Goal: Information Seeking & Learning: Find contact information

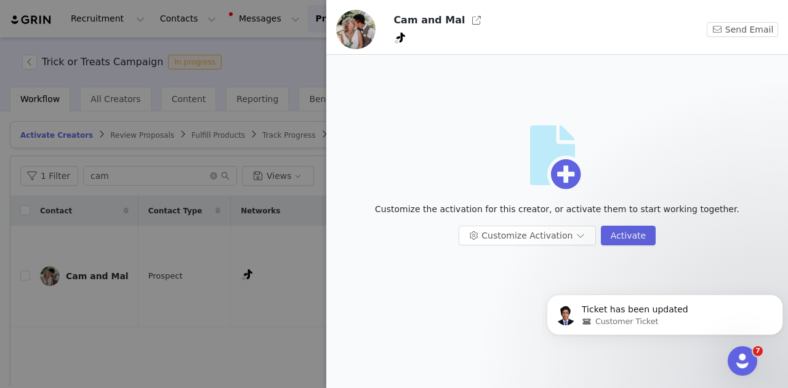
click at [278, 62] on div at bounding box center [394, 194] width 788 height 388
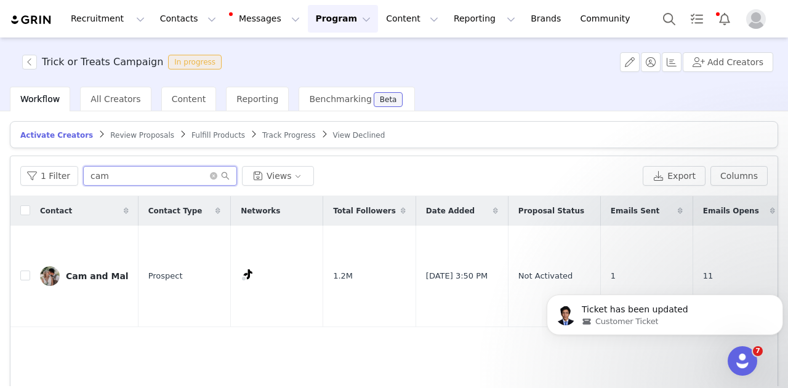
click at [151, 174] on input "cam" at bounding box center [160, 176] width 154 height 20
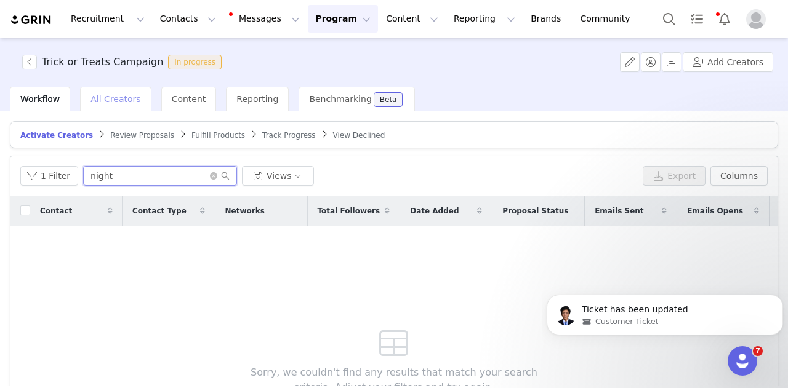
type input "night"
click at [121, 105] on div "All Creators" at bounding box center [115, 99] width 71 height 25
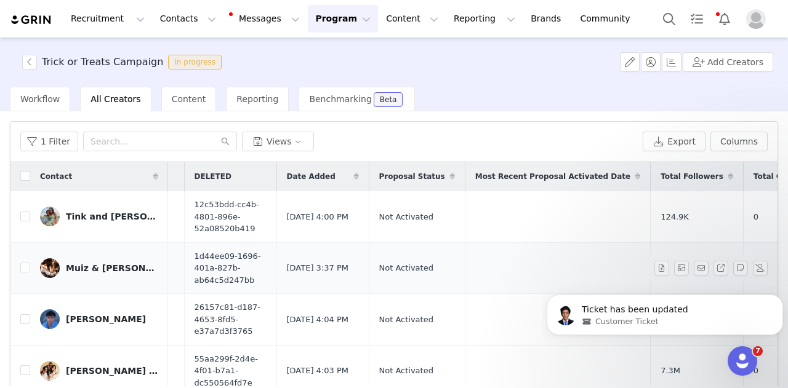
scroll to position [0, 142]
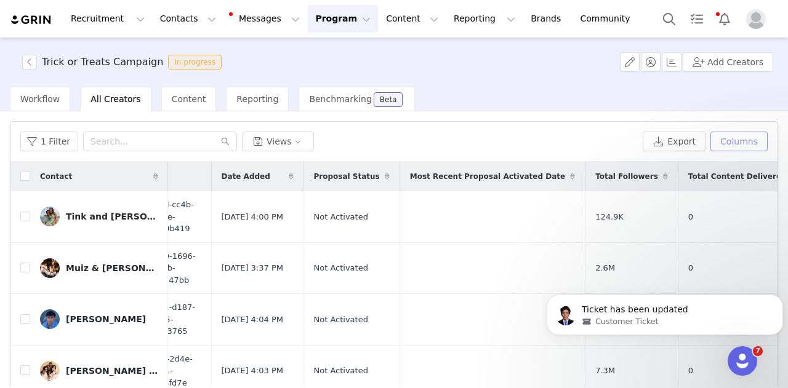
click at [737, 137] on button "Columns" at bounding box center [738, 142] width 57 height 20
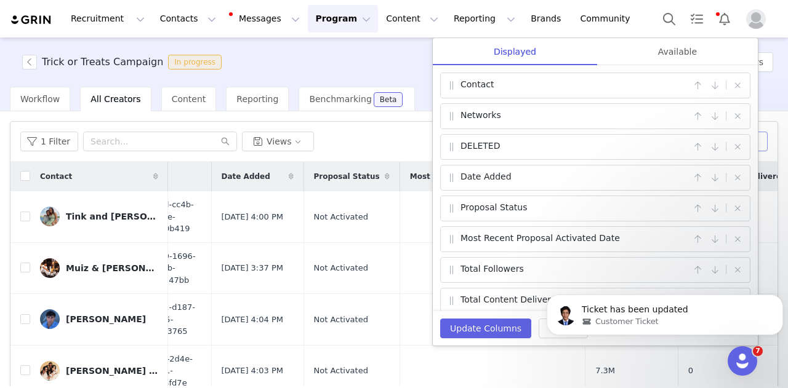
scroll to position [6, 0]
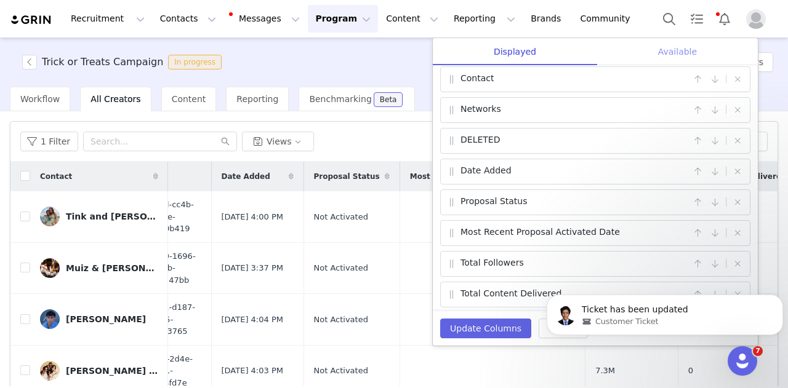
click at [667, 49] on div "Available" at bounding box center [677, 52] width 161 height 28
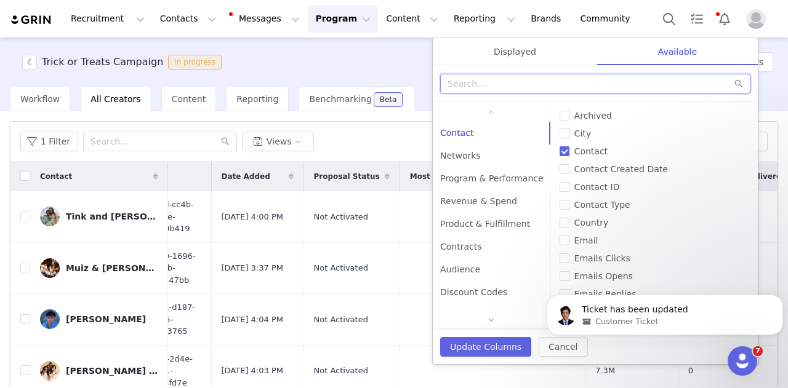
click at [546, 84] on input "text" at bounding box center [595, 84] width 310 height 20
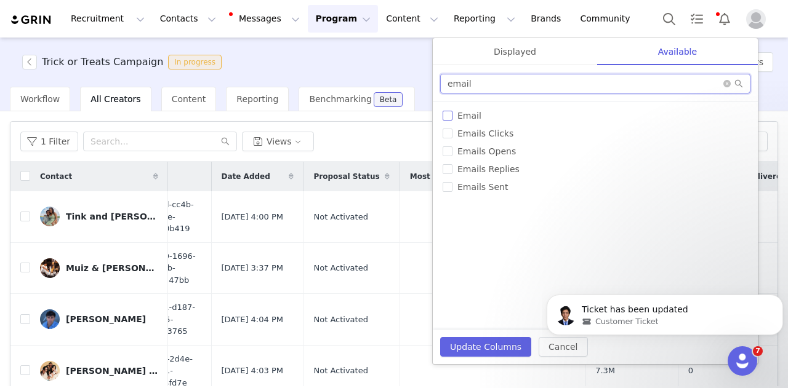
type input "email"
click at [470, 113] on span "Email" at bounding box center [469, 116] width 34 height 10
click at [452, 113] on input "Email" at bounding box center [448, 116] width 10 height 10
checkbox input "true"
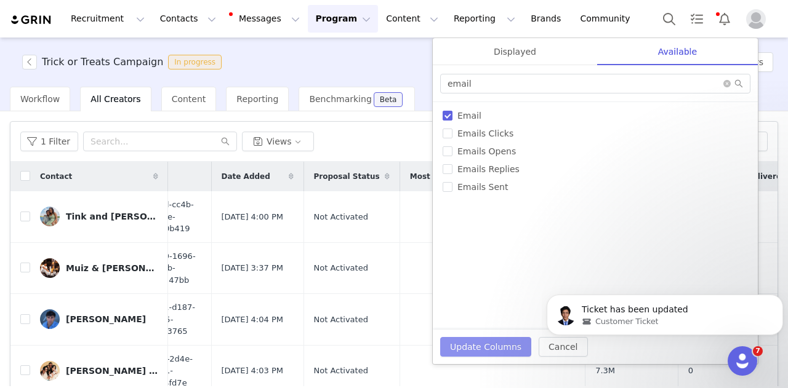
click at [489, 344] on button "Update Columns" at bounding box center [485, 347] width 91 height 20
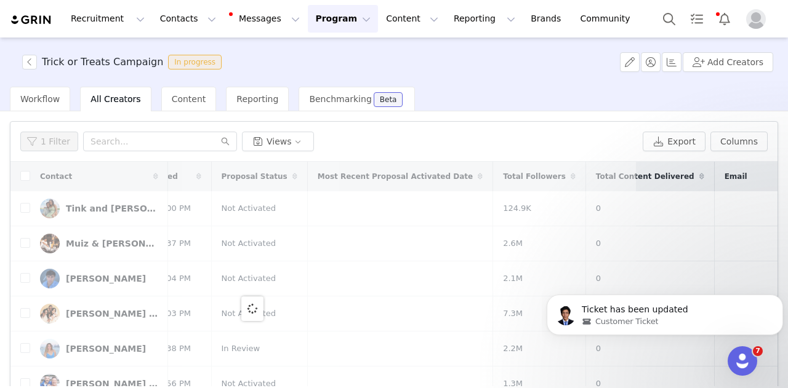
scroll to position [0, 0]
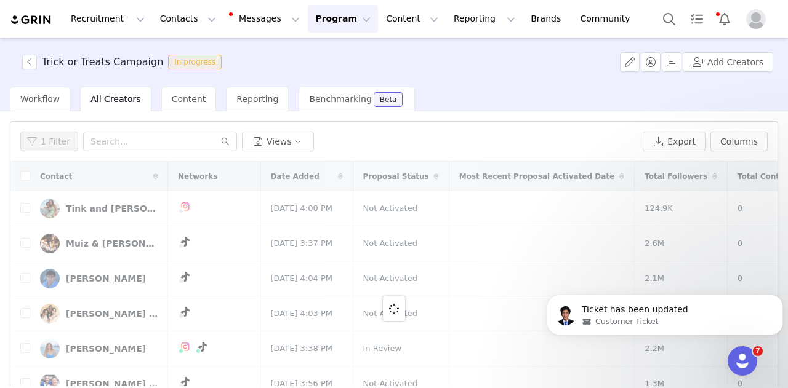
click at [472, 332] on td at bounding box center [541, 314] width 185 height 35
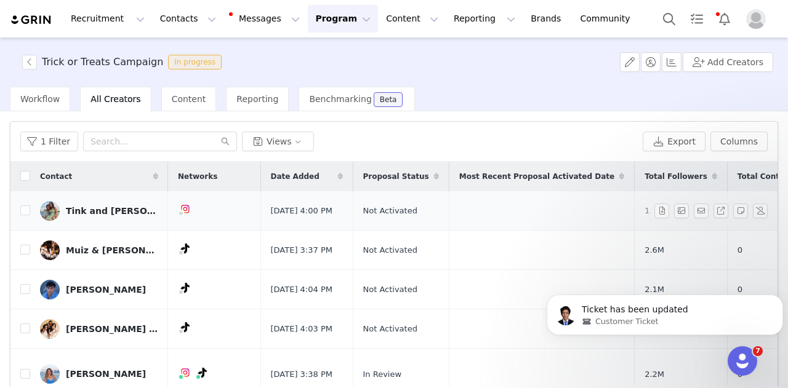
click at [422, 205] on td "Not Activated" at bounding box center [401, 210] width 96 height 39
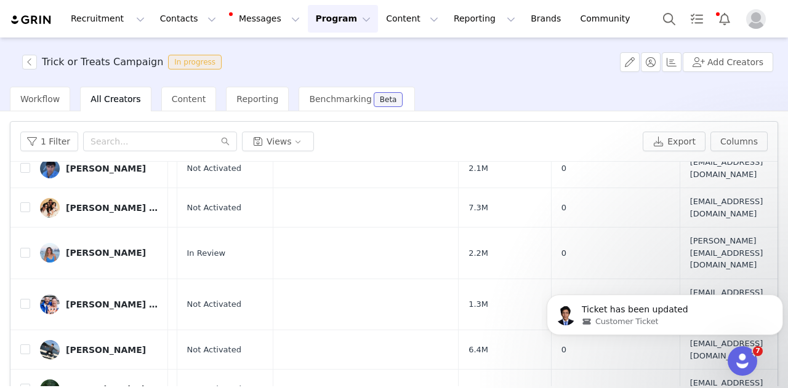
scroll to position [134, 203]
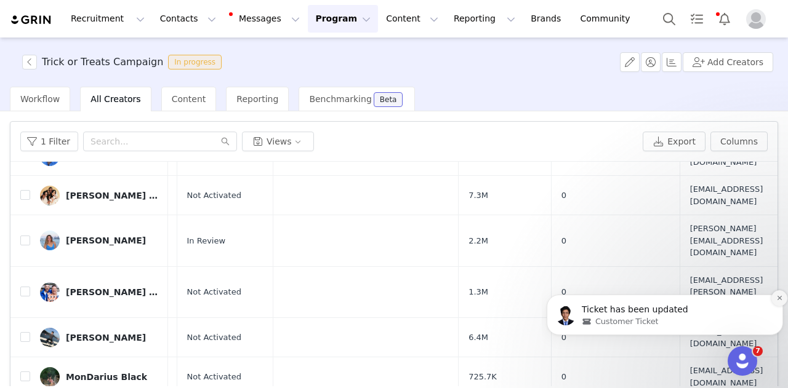
click at [779, 303] on button "Dismiss notification" at bounding box center [779, 299] width 16 height 16
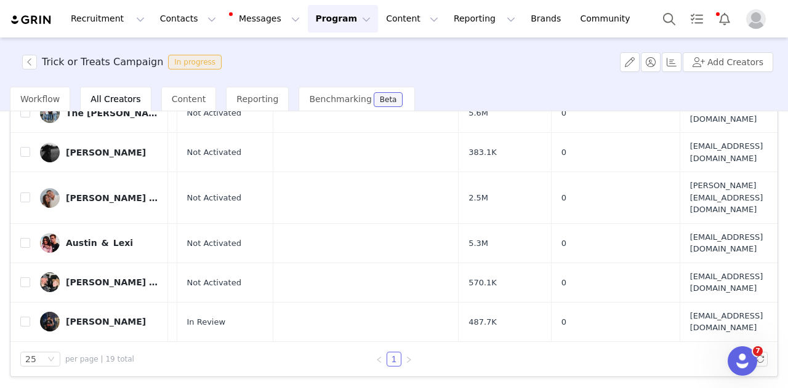
scroll to position [305, 203]
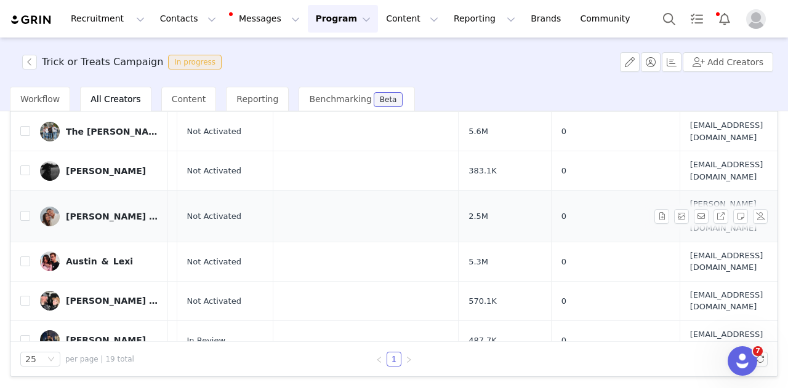
click at [112, 212] on div "[PERSON_NAME] and [PERSON_NAME]" at bounding box center [112, 217] width 92 height 10
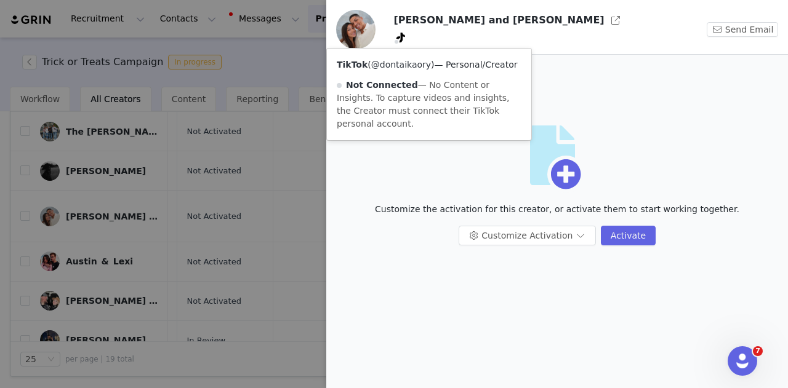
click at [400, 62] on link "@dontaikaory" at bounding box center [401, 65] width 60 height 10
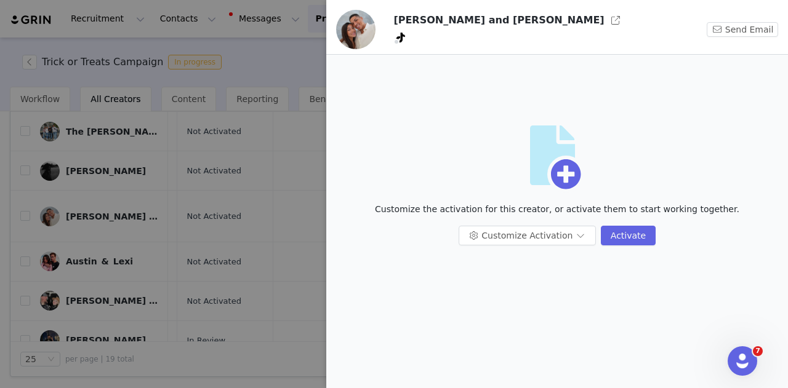
click at [293, 142] on div at bounding box center [394, 194] width 788 height 388
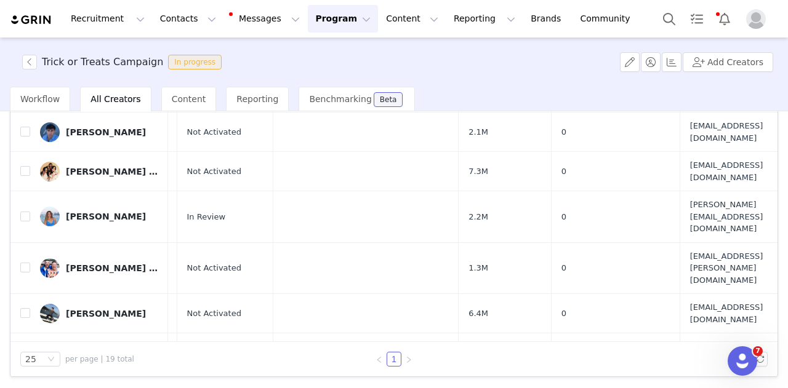
scroll to position [43, 203]
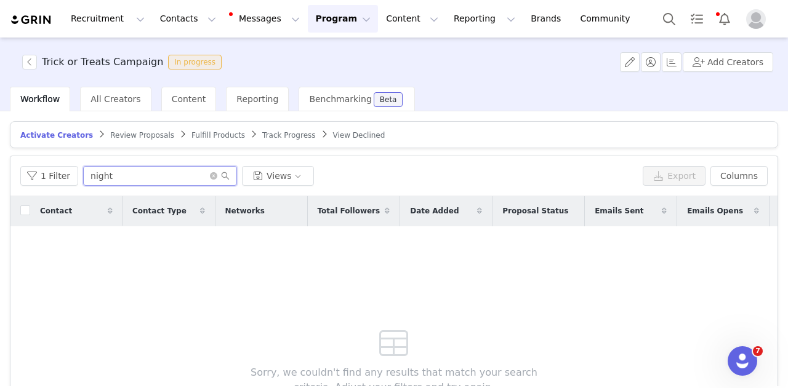
click at [163, 171] on input "night" at bounding box center [160, 176] width 154 height 20
drag, startPoint x: 163, startPoint y: 171, endPoint x: 187, endPoint y: 165, distance: 24.6
click at [170, 166] on input "night" at bounding box center [160, 176] width 154 height 20
click at [210, 174] on icon "icon: close-circle" at bounding box center [213, 175] width 7 height 7
click at [116, 102] on span "All Creators" at bounding box center [115, 99] width 50 height 10
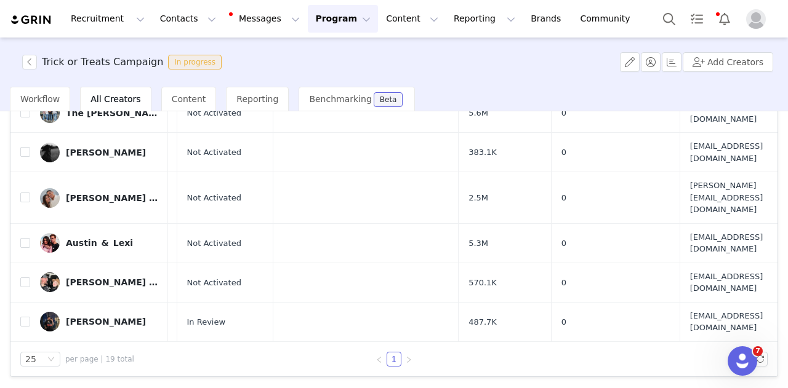
scroll to position [305, 203]
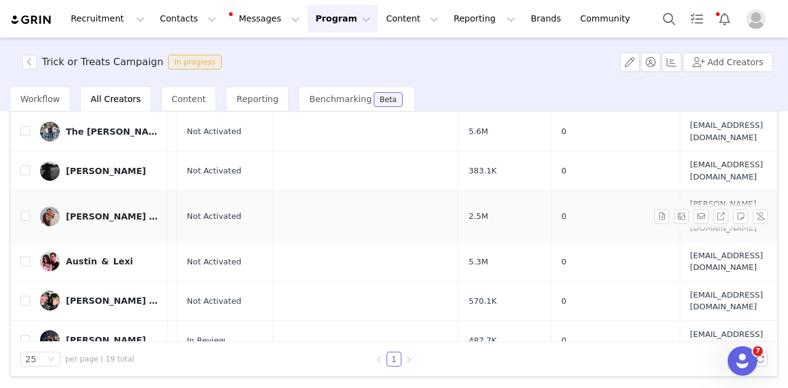
click at [83, 212] on div "[PERSON_NAME] and [PERSON_NAME]" at bounding box center [112, 217] width 92 height 10
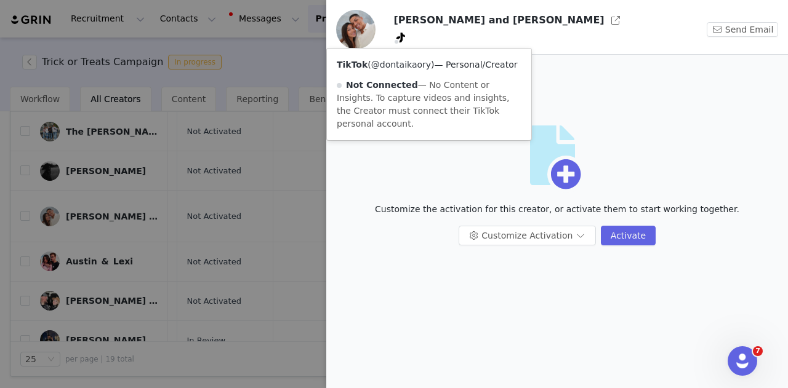
click at [397, 61] on link "@dontaikaory" at bounding box center [401, 65] width 60 height 10
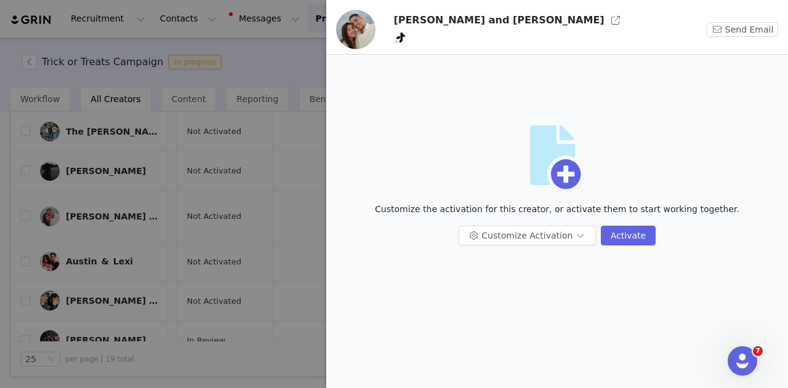
drag, startPoint x: 228, startPoint y: 39, endPoint x: 244, endPoint y: 47, distance: 18.2
click at [230, 40] on div at bounding box center [394, 194] width 788 height 388
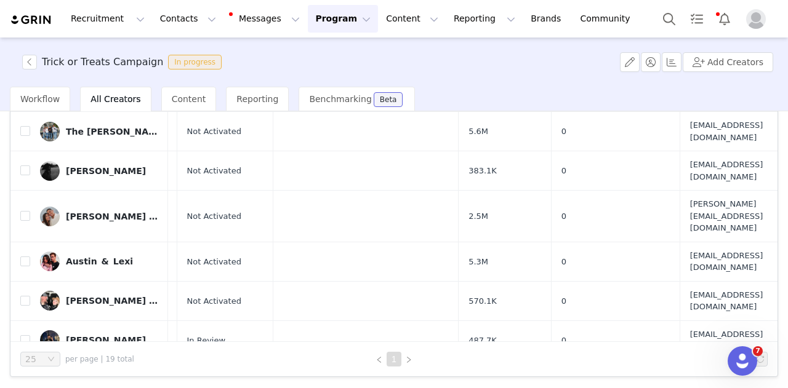
scroll to position [0, 0]
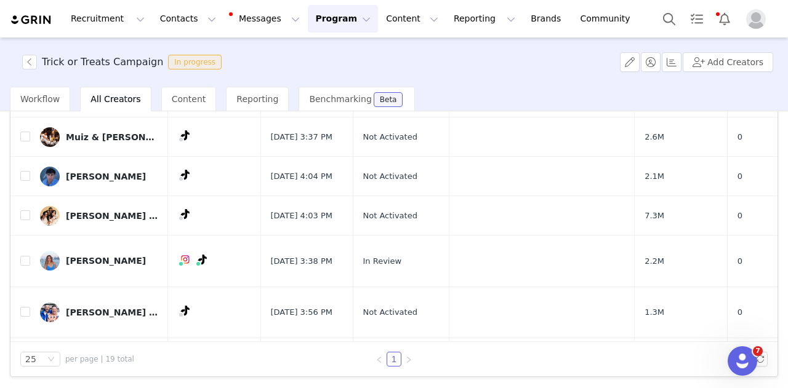
click at [754, 20] on img "Profile" at bounding box center [756, 19] width 20 height 20
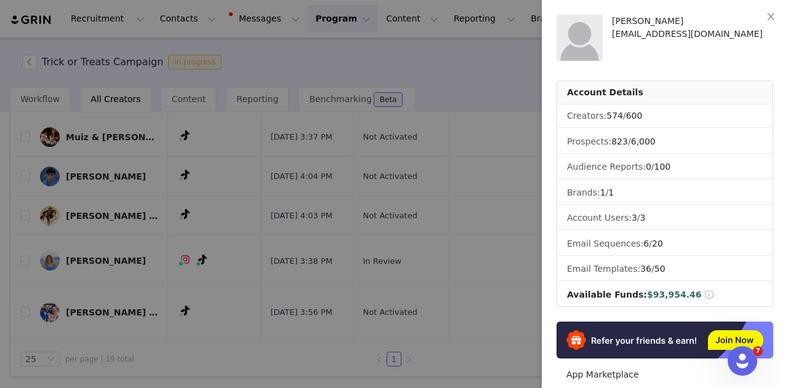
scroll to position [231, 0]
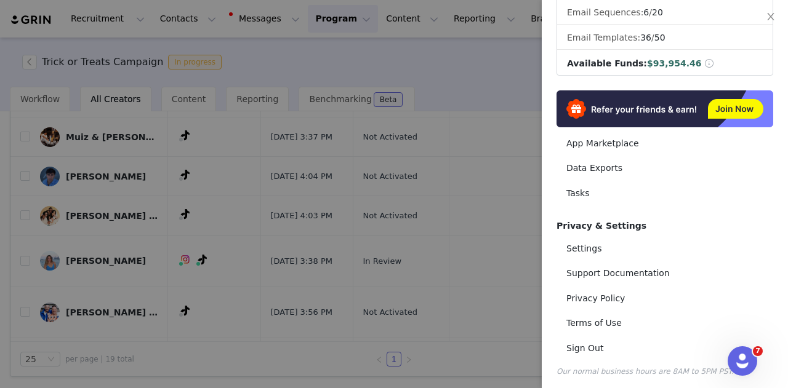
click at [175, 220] on div at bounding box center [394, 194] width 788 height 388
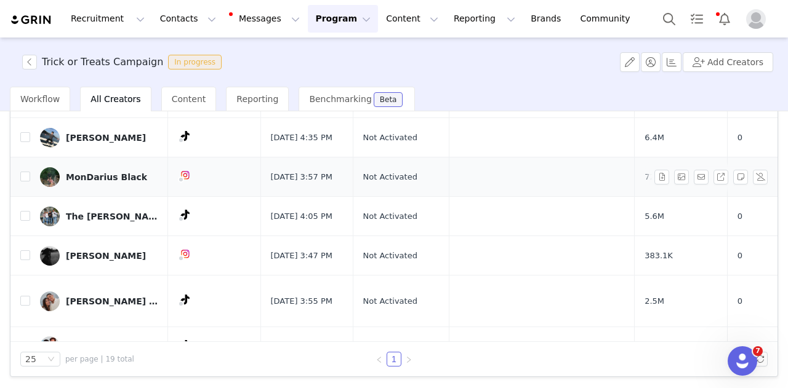
scroll to position [221, 0]
click at [124, 296] on div "[PERSON_NAME] and [PERSON_NAME]" at bounding box center [112, 301] width 92 height 10
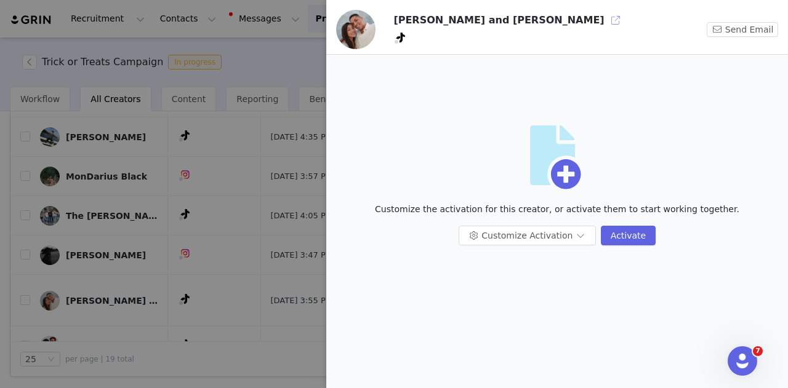
click at [606, 20] on button "button" at bounding box center [616, 20] width 20 height 20
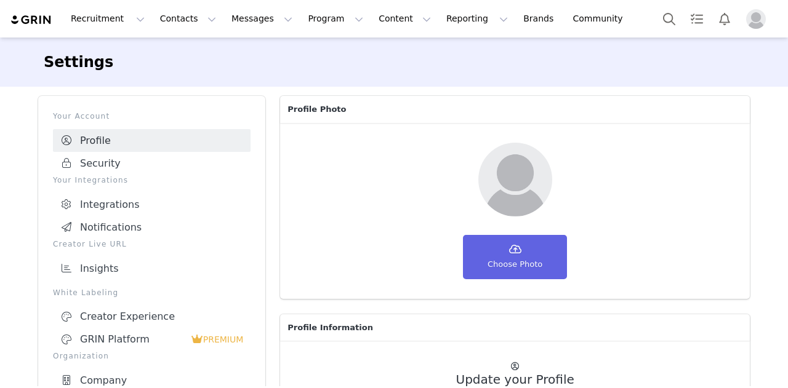
select select "America/New_York"
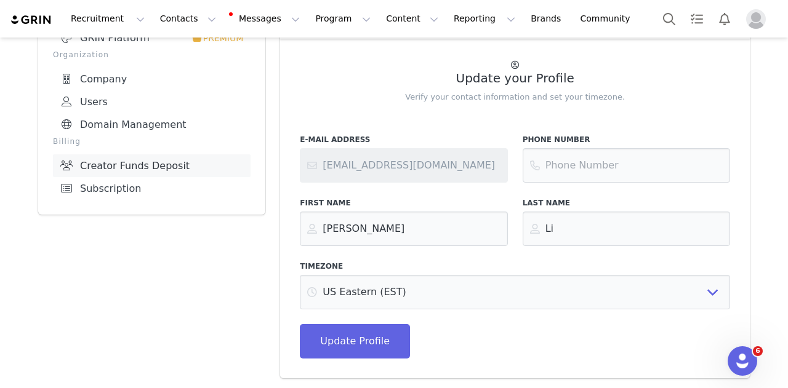
click at [116, 167] on link "Creator Funds Deposit" at bounding box center [152, 166] width 198 height 23
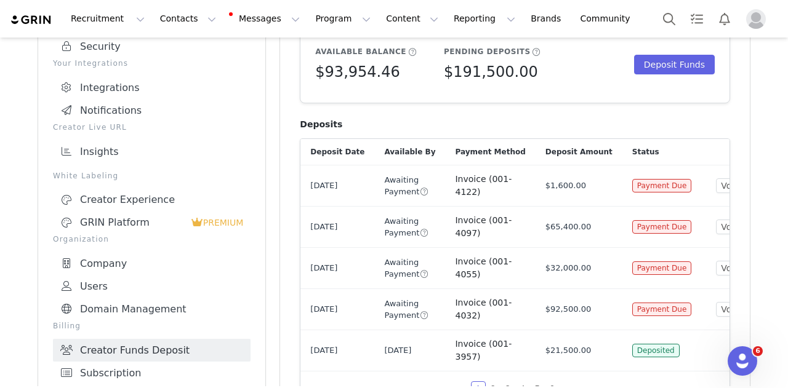
scroll to position [0, 15]
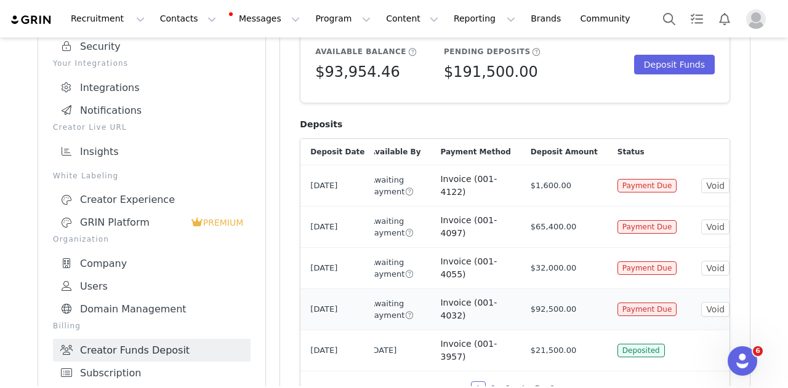
click at [734, 310] on button "View" at bounding box center [754, 309] width 40 height 15
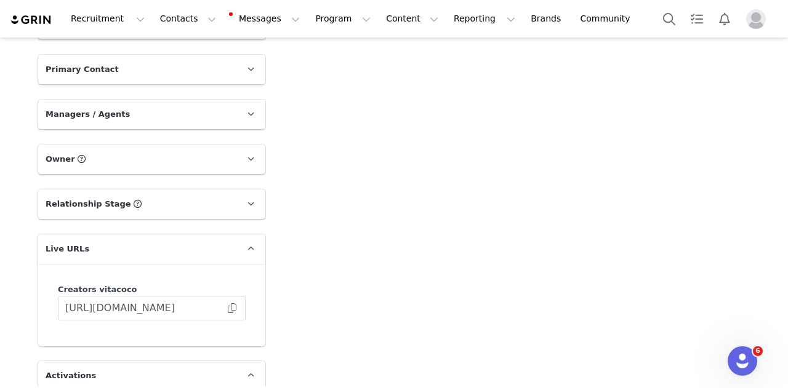
scroll to position [1376, 0]
click at [228, 307] on span at bounding box center [232, 307] width 12 height 0
